Goal: Entertainment & Leisure: Consume media (video, audio)

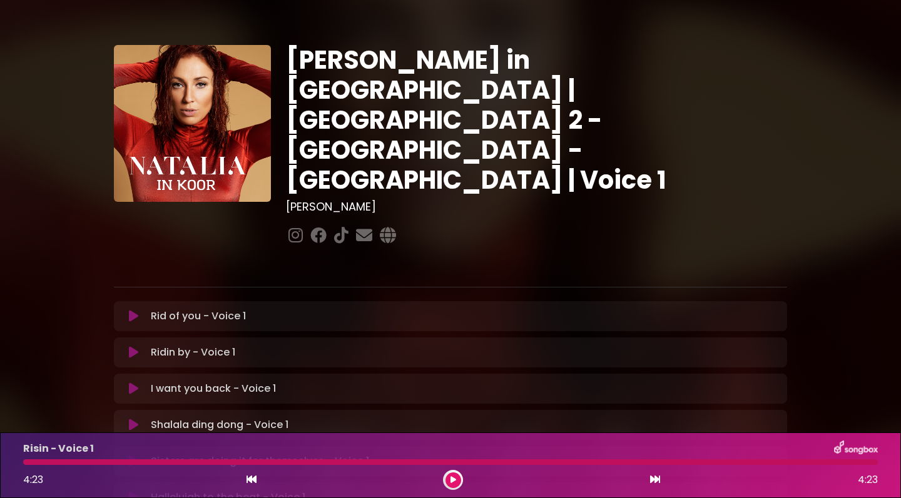
click at [130, 310] on icon at bounding box center [133, 316] width 9 height 13
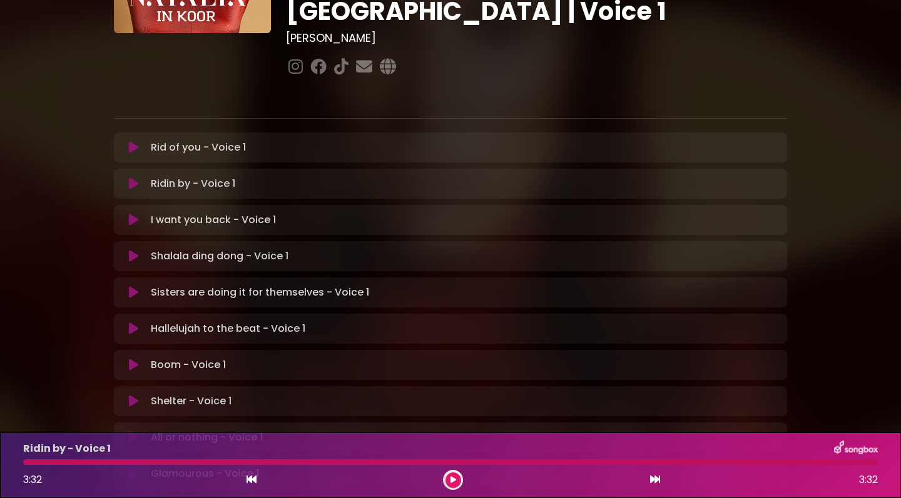
click at [133, 141] on icon at bounding box center [133, 147] width 9 height 13
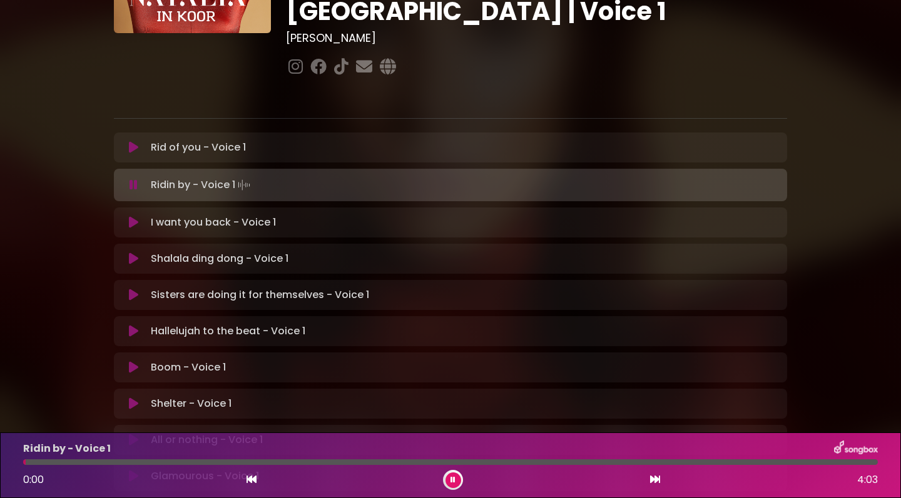
click at [128, 141] on button at bounding box center [133, 147] width 24 height 13
click at [449, 482] on button at bounding box center [453, 481] width 16 height 16
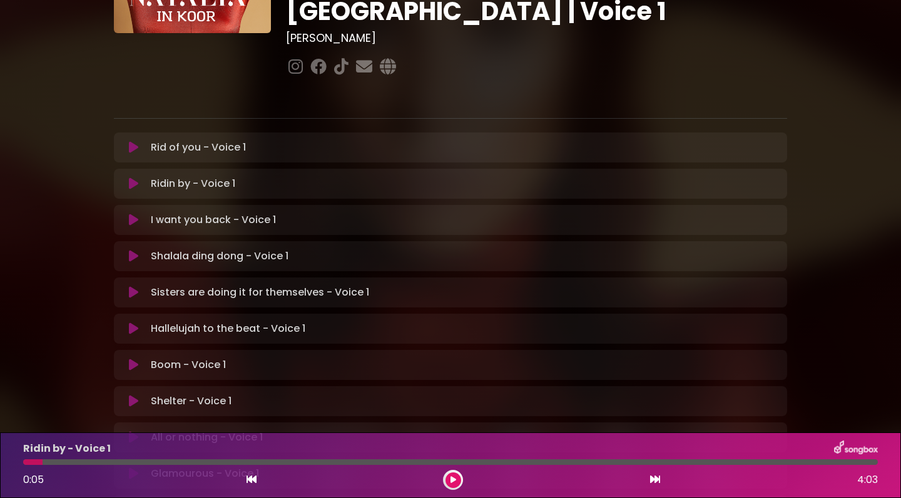
click at [130, 178] on icon at bounding box center [133, 184] width 9 height 13
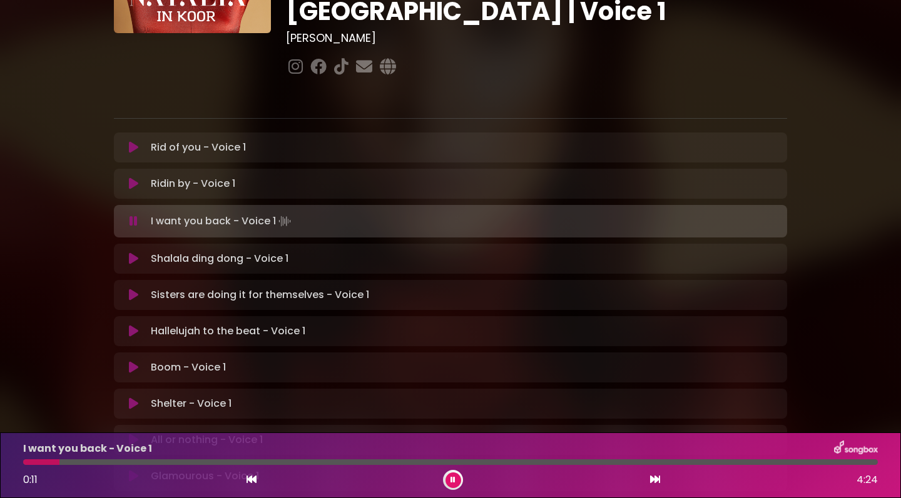
click at [133, 178] on icon at bounding box center [133, 184] width 9 height 13
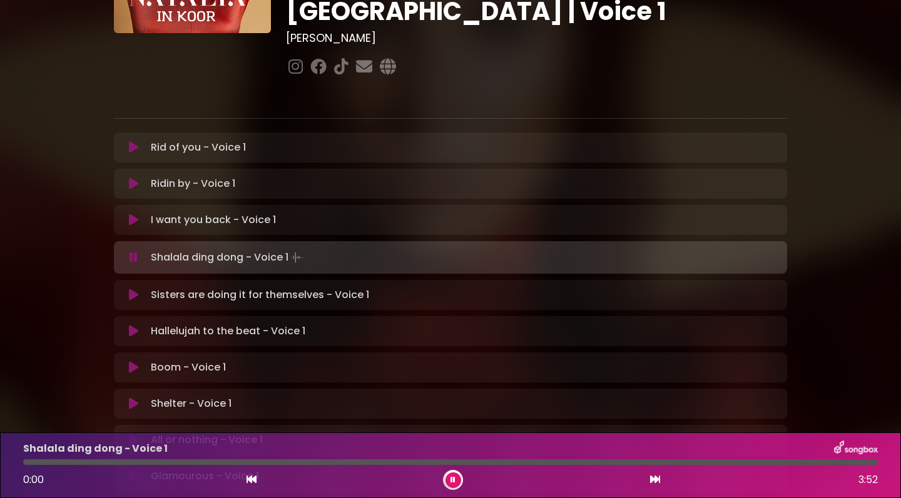
click at [451, 479] on icon at bounding box center [452, 481] width 5 height 8
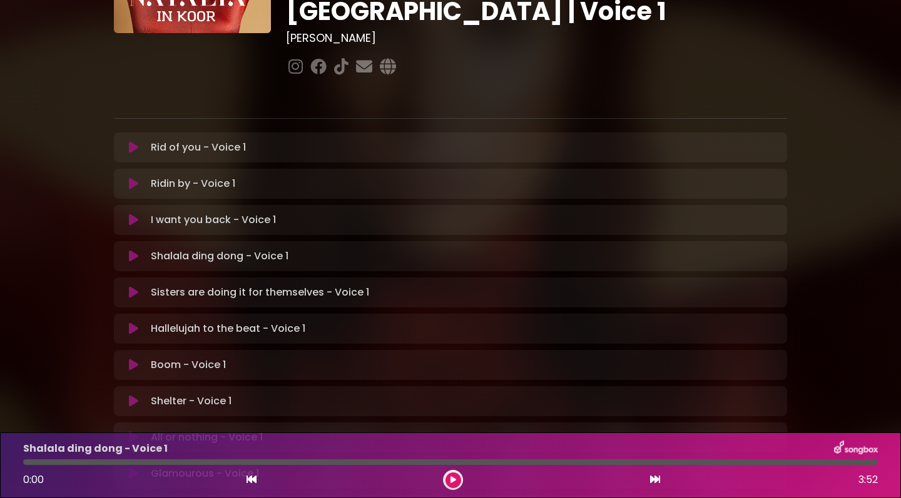
click at [133, 250] on icon at bounding box center [133, 256] width 9 height 13
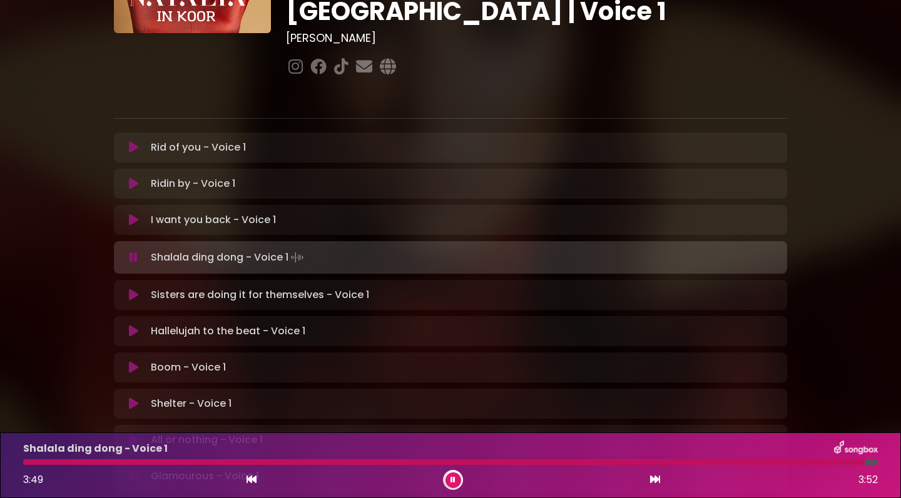
click at [131, 289] on icon at bounding box center [133, 295] width 9 height 13
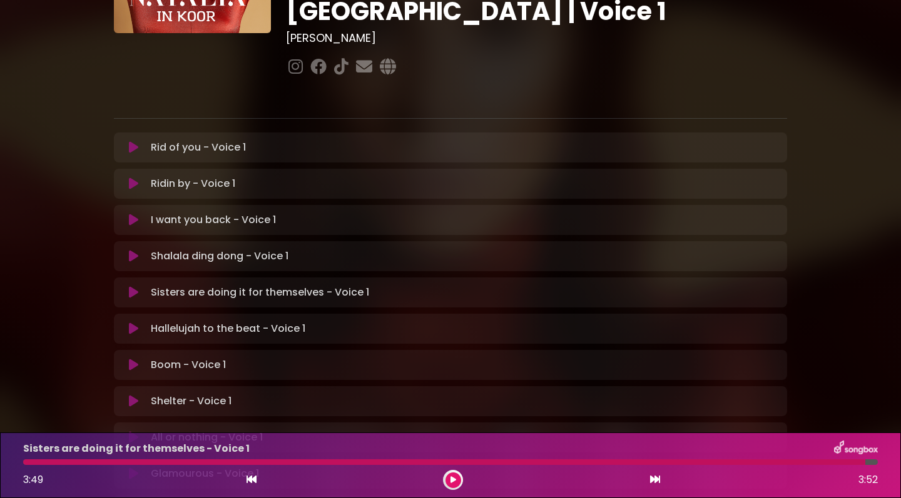
click at [130, 250] on icon at bounding box center [133, 256] width 9 height 13
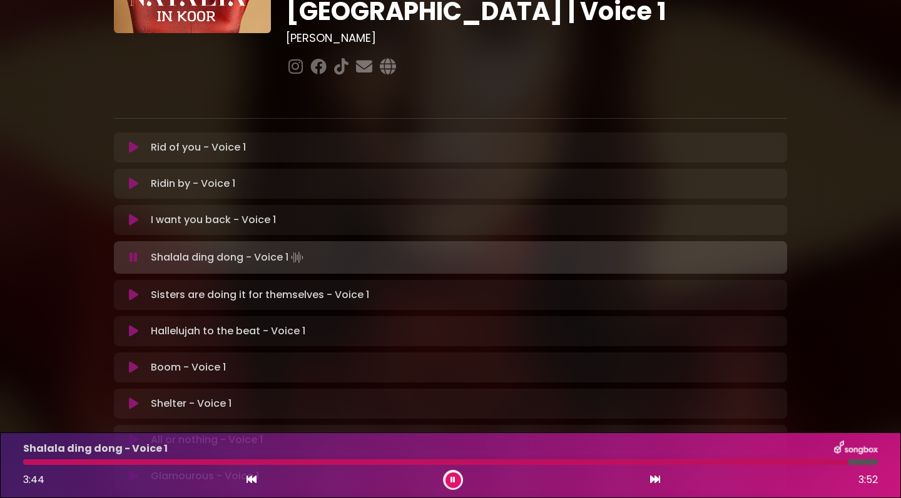
click at [450, 480] on button at bounding box center [453, 481] width 16 height 16
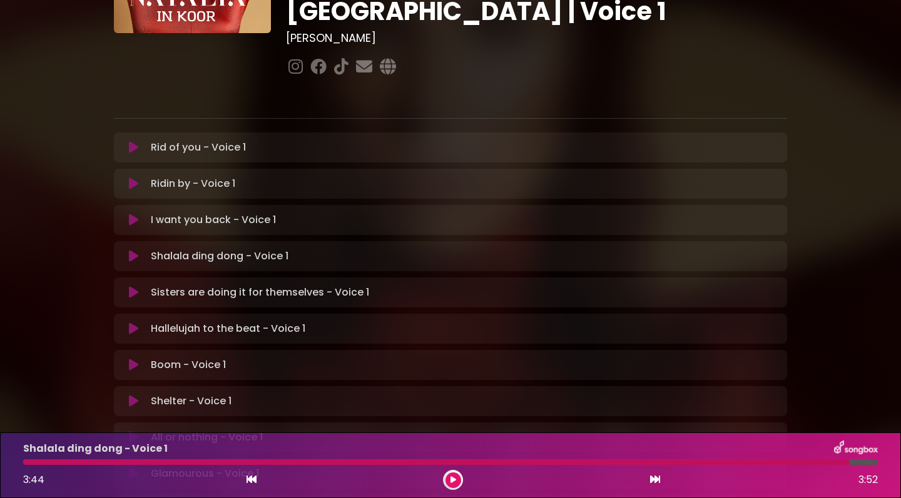
click at [133, 286] on icon at bounding box center [133, 292] width 9 height 13
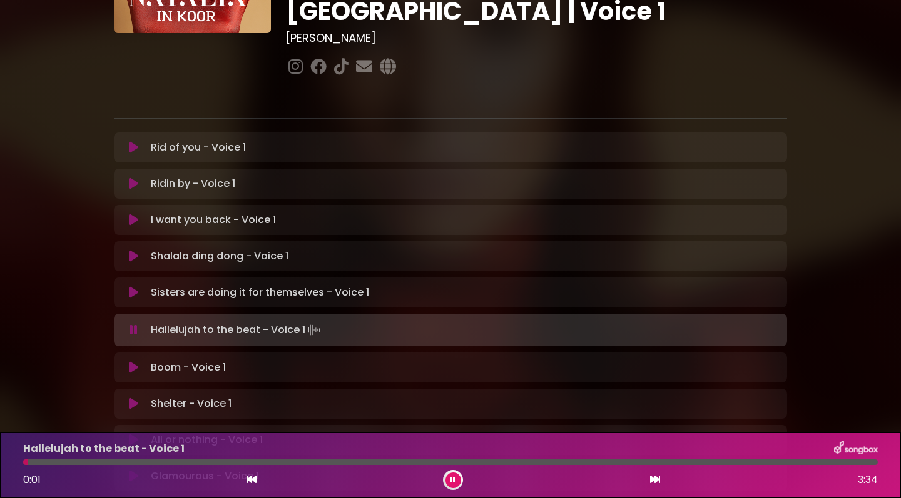
click at [129, 286] on icon at bounding box center [133, 292] width 9 height 13
click at [453, 477] on icon at bounding box center [452, 481] width 5 height 8
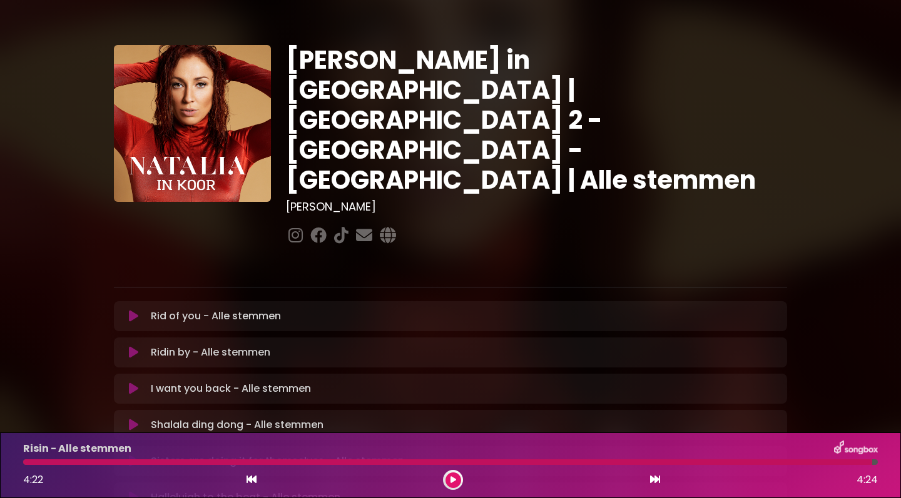
scroll to position [31, 0]
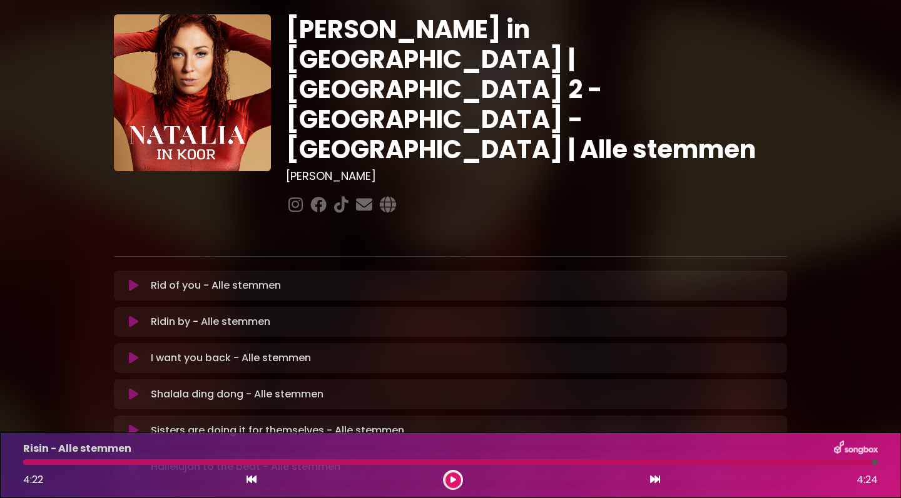
click at [131, 280] on icon at bounding box center [133, 286] width 9 height 13
click at [454, 480] on icon at bounding box center [453, 481] width 6 height 8
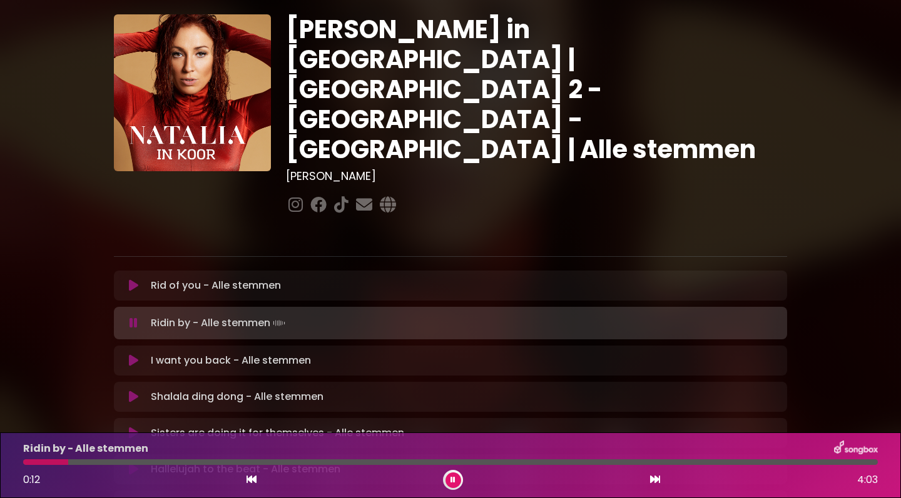
click at [450, 480] on button at bounding box center [453, 481] width 16 height 16
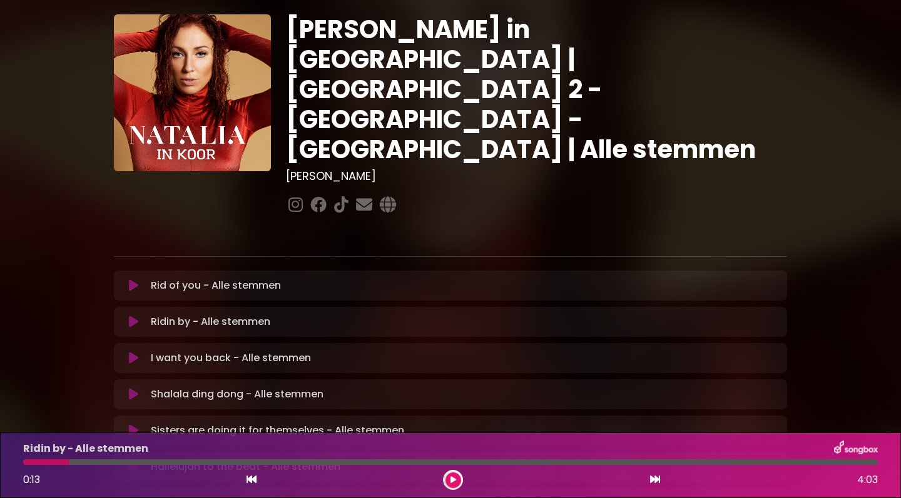
click at [131, 316] on icon at bounding box center [133, 322] width 9 height 13
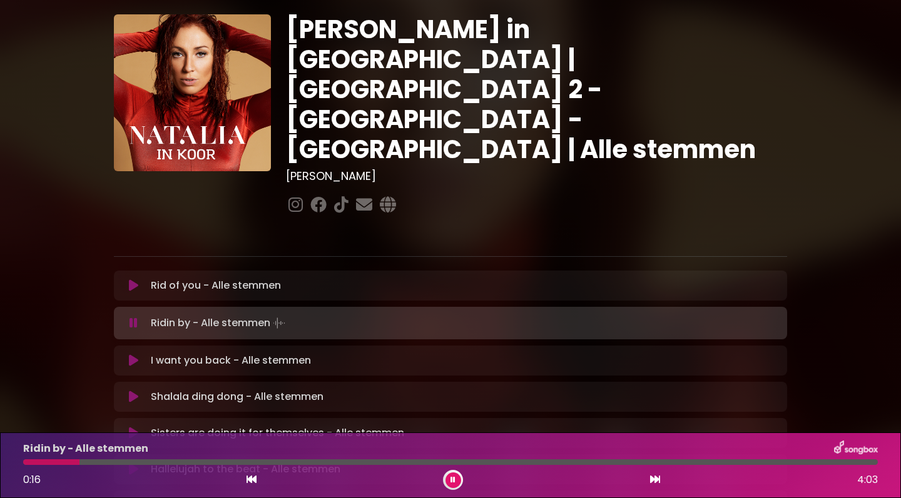
click at [131, 317] on icon at bounding box center [133, 323] width 8 height 13
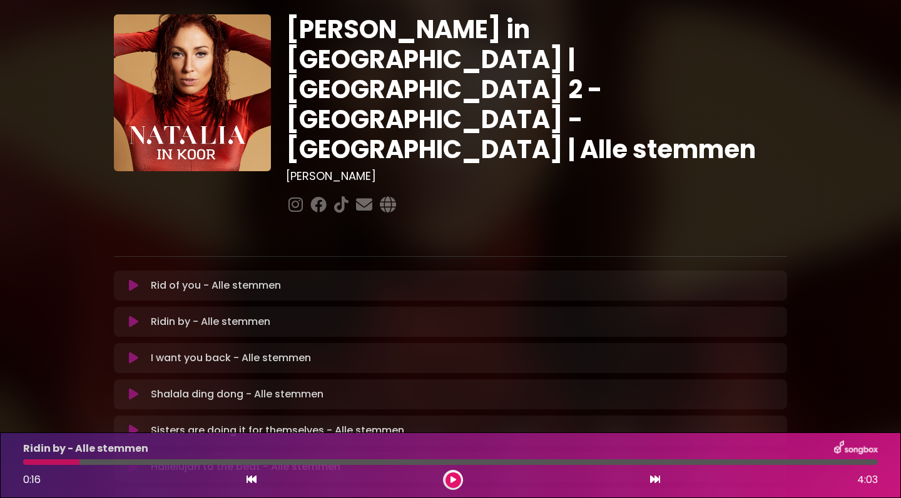
click at [133, 352] on icon at bounding box center [133, 358] width 9 height 13
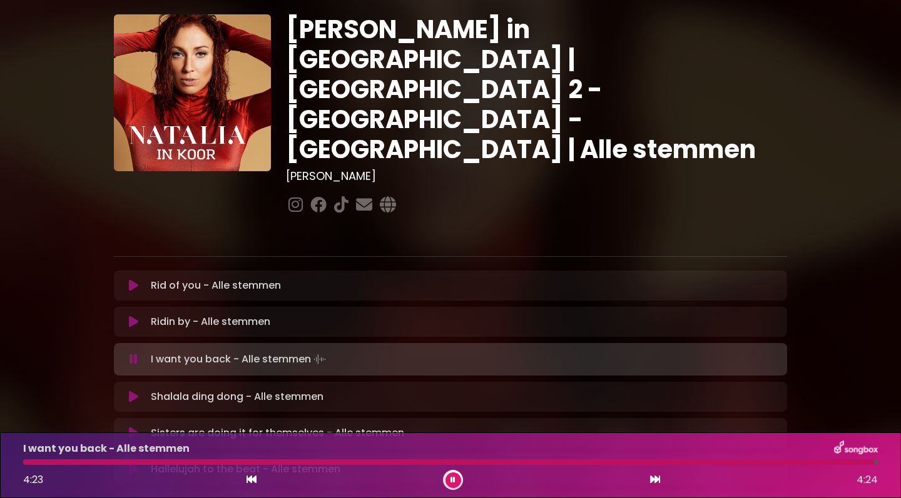
click at [450, 480] on icon at bounding box center [452, 481] width 5 height 8
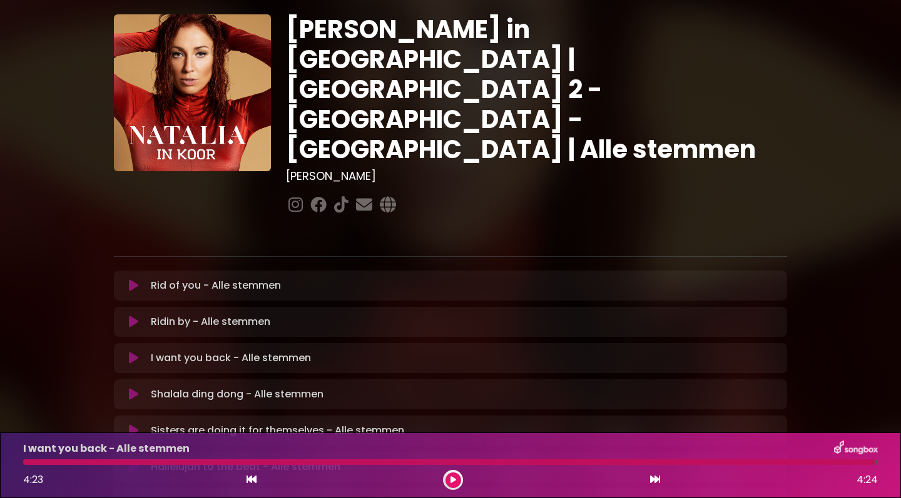
click at [131, 388] on icon at bounding box center [133, 394] width 9 height 13
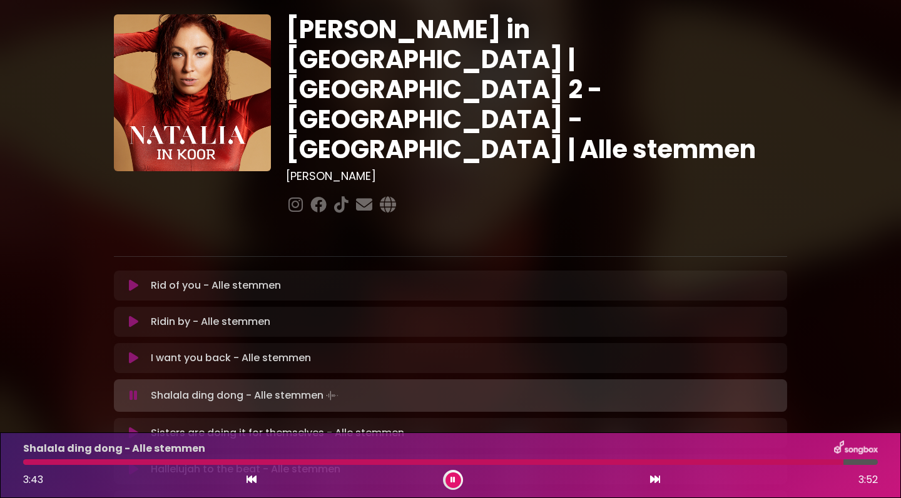
click at [452, 480] on icon at bounding box center [452, 481] width 5 height 8
